Goal: Task Accomplishment & Management: Manage account settings

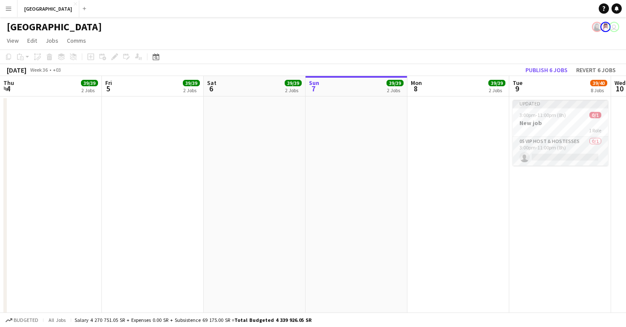
scroll to position [0, 204]
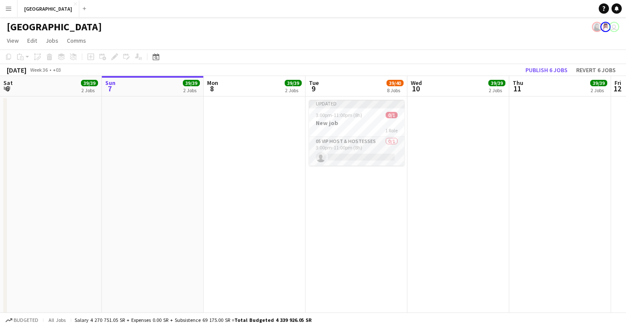
click at [187, 139] on app-date-cell at bounding box center [153, 329] width 102 height 467
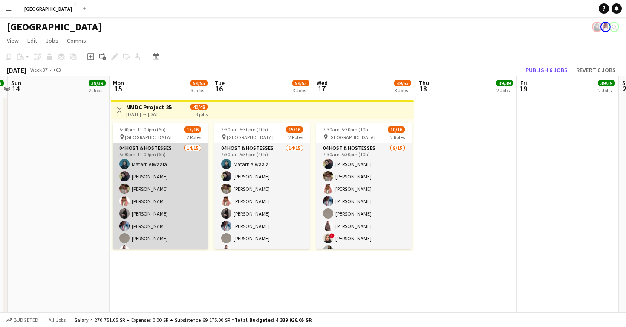
scroll to position [0, 299]
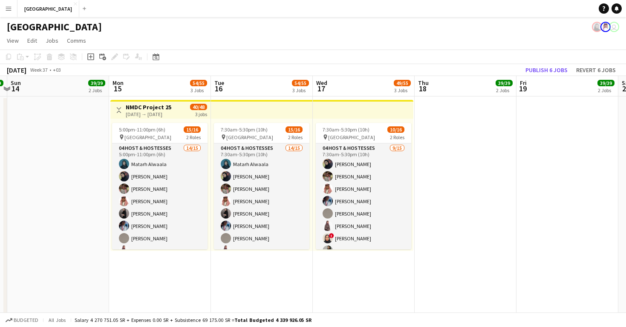
click at [154, 114] on div "[DATE] → [DATE]" at bounding box center [149, 114] width 46 height 6
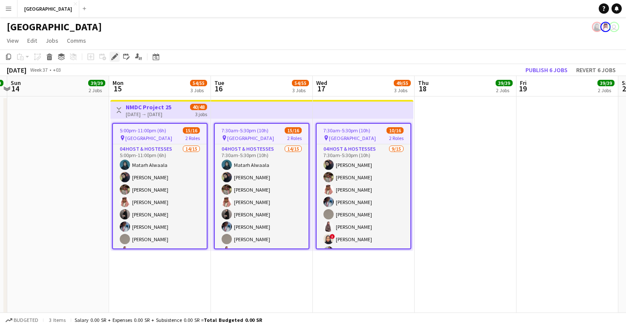
click at [114, 56] on icon "Edit" at bounding box center [114, 56] width 7 height 7
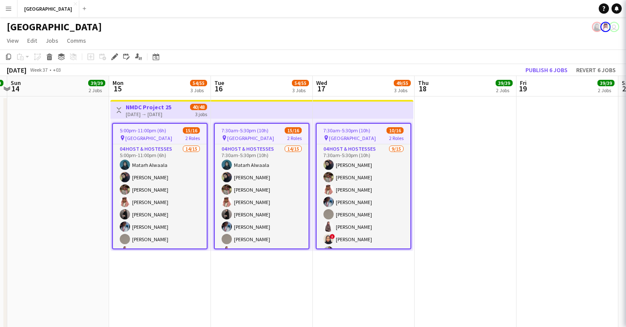
type input "**********"
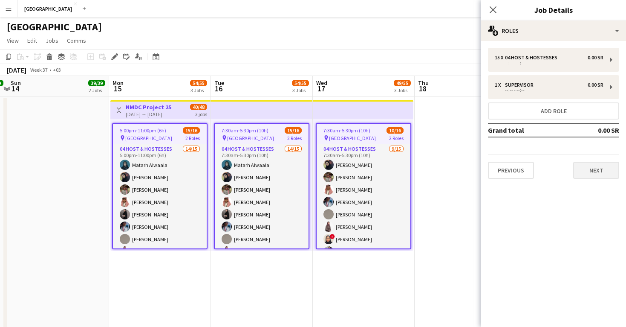
click at [602, 166] on button "Next" at bounding box center [597, 170] width 46 height 17
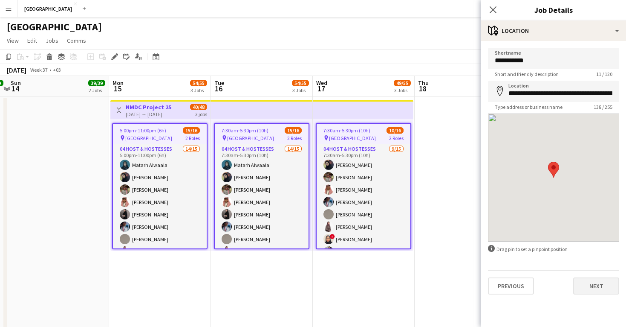
click at [590, 287] on button "Next" at bounding box center [597, 285] width 46 height 17
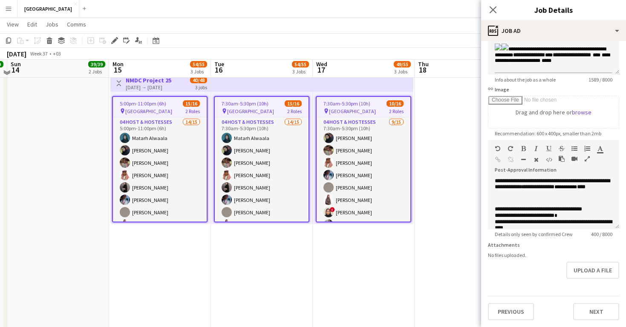
scroll to position [15, 0]
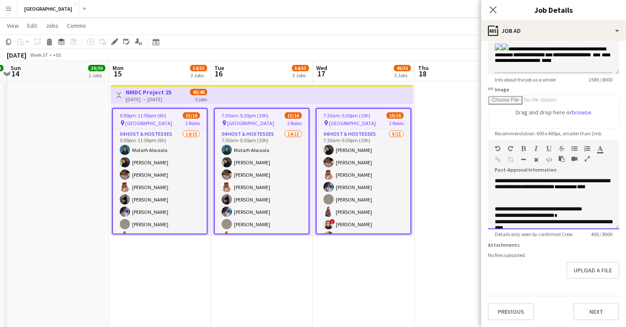
click at [546, 191] on p "**********" at bounding box center [554, 189] width 118 height 22
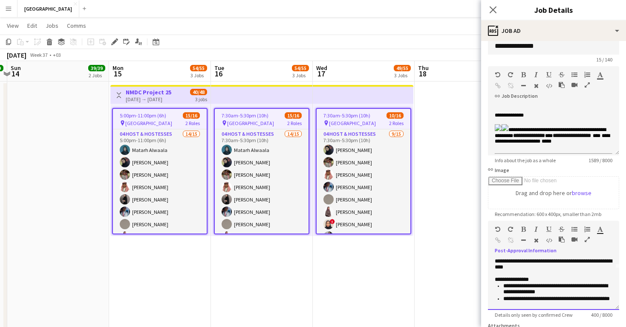
scroll to position [5, 0]
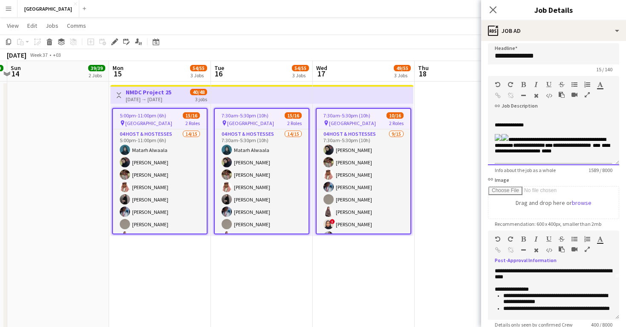
click at [526, 130] on p at bounding box center [554, 131] width 118 height 6
click at [586, 94] on icon "button" at bounding box center [587, 95] width 5 height 6
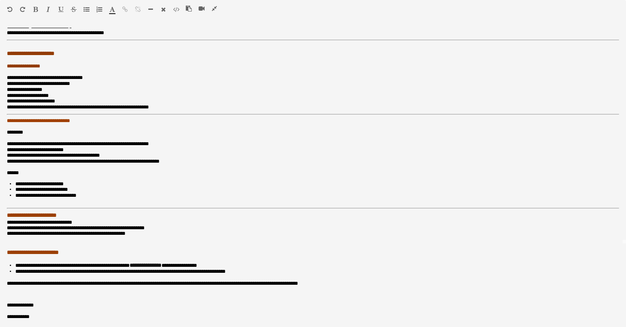
scroll to position [89, 0]
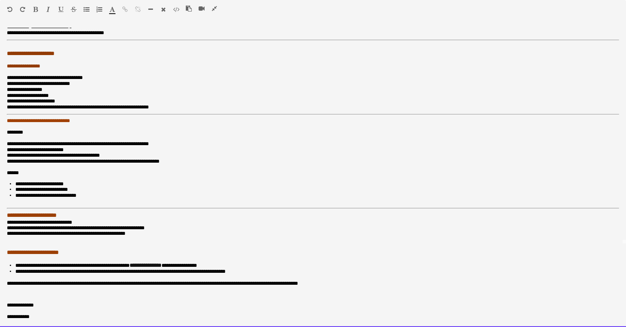
click at [24, 266] on li "**********" at bounding box center [317, 265] width 604 height 6
click at [81, 264] on li "**********" at bounding box center [317, 265] width 604 height 6
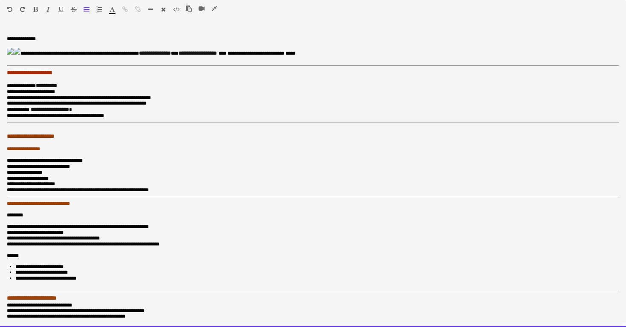
scroll to position [0, 0]
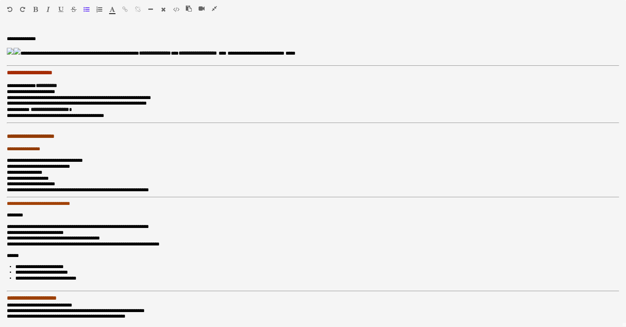
click at [215, 9] on icon "button" at bounding box center [214, 9] width 5 height 6
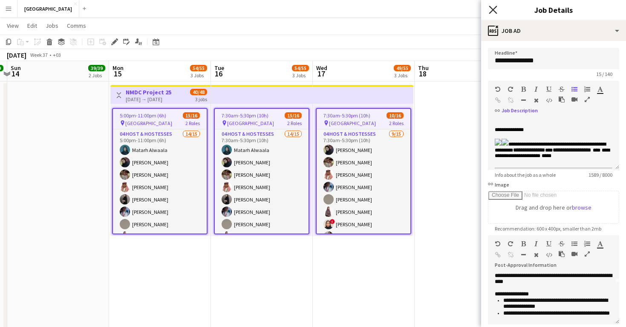
click at [494, 10] on icon at bounding box center [493, 10] width 8 height 8
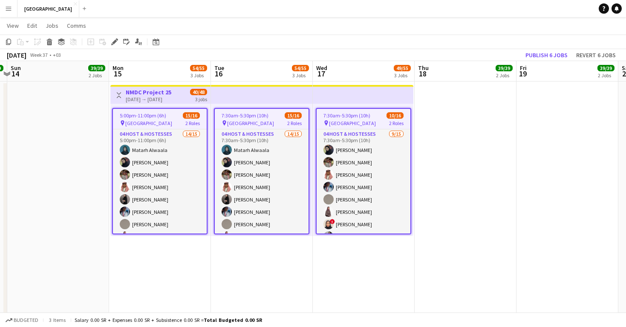
click at [507, 149] on app-date-cell at bounding box center [466, 314] width 102 height 467
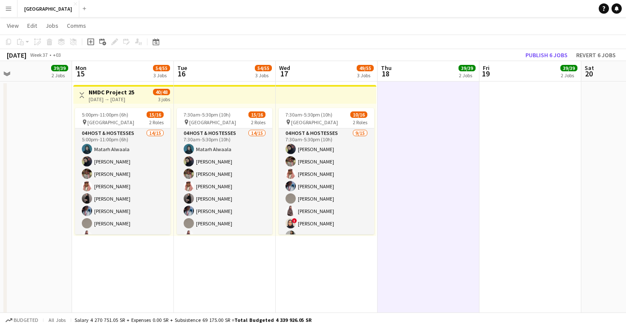
scroll to position [0, 233]
click at [462, 142] on app-date-cell at bounding box center [430, 314] width 102 height 467
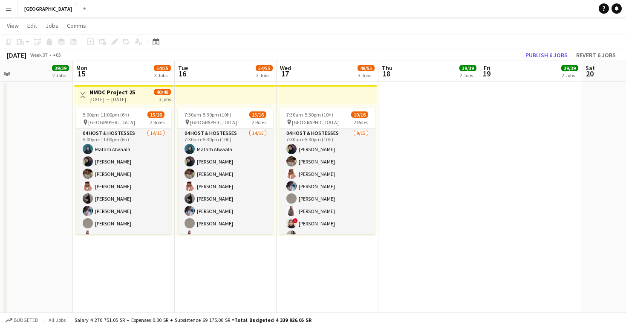
click at [5, 6] on button "Menu" at bounding box center [8, 8] width 17 height 17
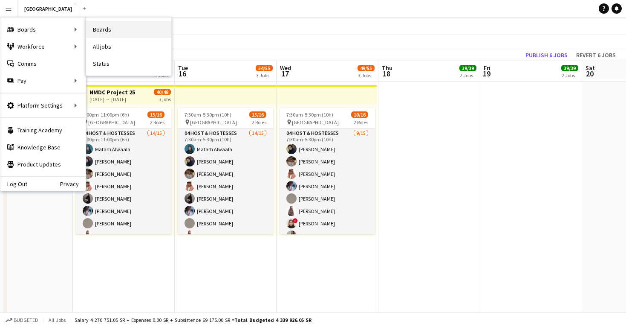
click at [92, 27] on link "Boards" at bounding box center [128, 29] width 85 height 17
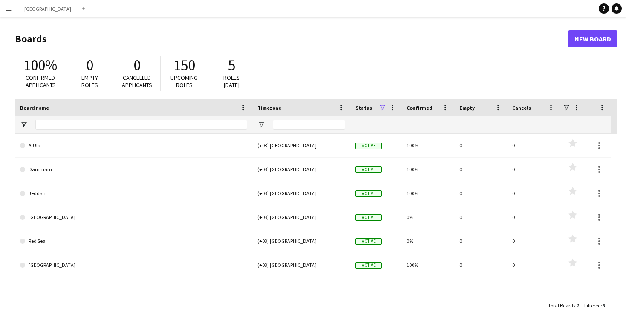
click at [6, 13] on button "Menu" at bounding box center [8, 8] width 17 height 17
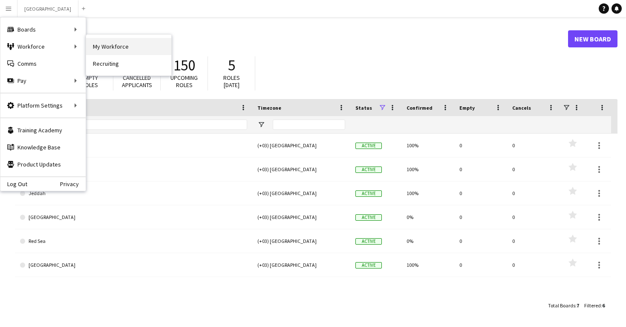
click at [102, 52] on link "My Workforce" at bounding box center [128, 46] width 85 height 17
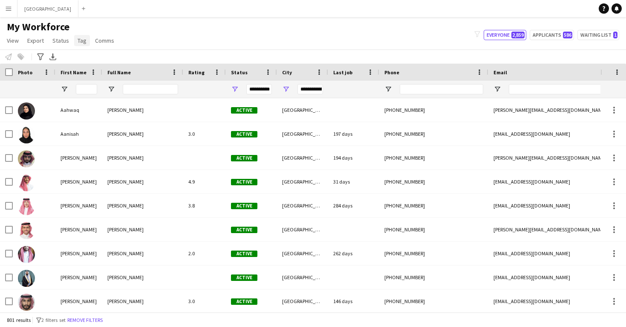
click at [80, 41] on span "Tag" at bounding box center [82, 41] width 9 height 8
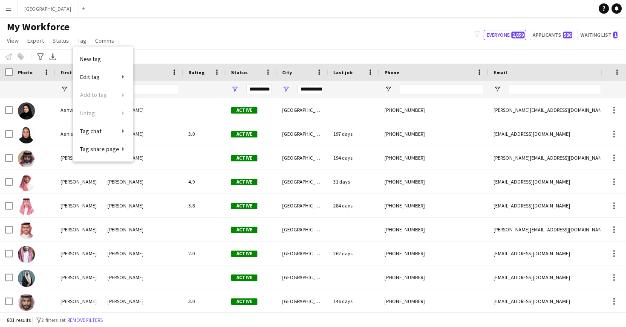
click at [168, 39] on div "My Workforce View Views Default view New view Update view Delete view Edit name…" at bounding box center [313, 34] width 626 height 29
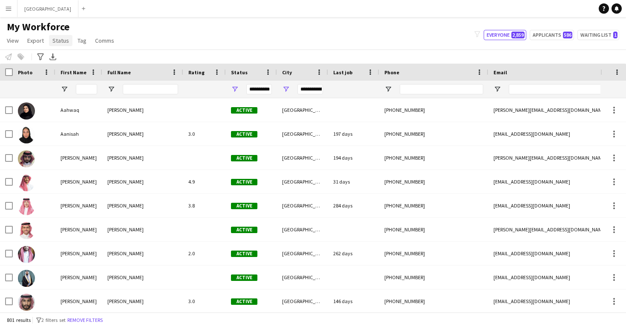
click at [63, 40] on span "Status" at bounding box center [60, 41] width 17 height 8
click at [35, 44] on span "Export" at bounding box center [35, 41] width 17 height 8
click at [12, 40] on span "View" at bounding box center [13, 41] width 12 height 8
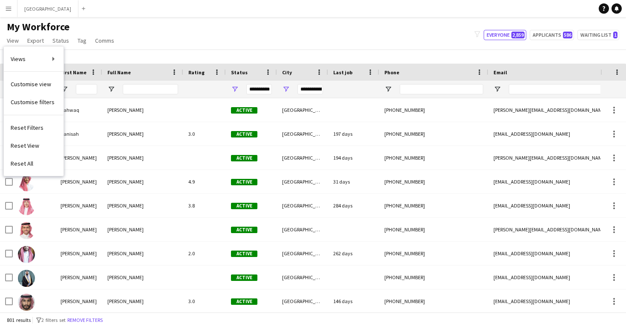
click at [163, 39] on div "My Workforce View Views Default view New view Update view Delete view Edit name…" at bounding box center [313, 34] width 626 height 29
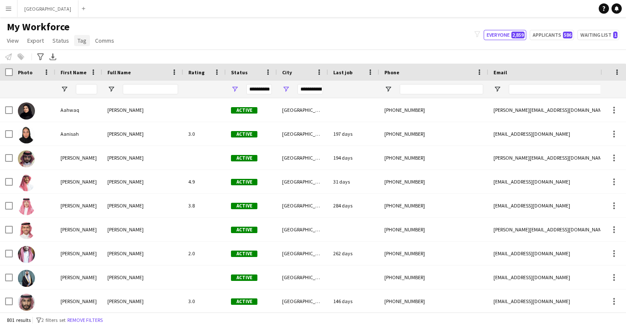
click at [79, 44] on span "Tag" at bounding box center [82, 41] width 9 height 8
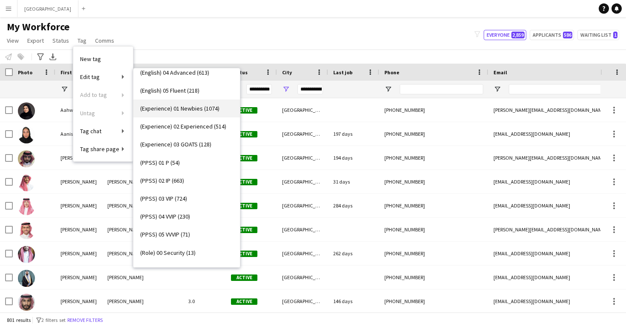
scroll to position [64, 0]
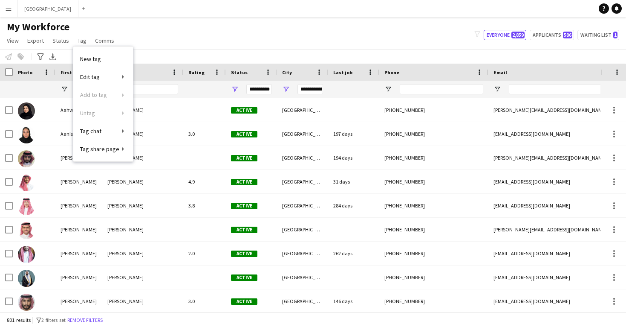
click at [182, 44] on div "My Workforce View Views Default view New view Update view Delete view Edit name…" at bounding box center [313, 34] width 626 height 29
